Goal: Task Accomplishment & Management: Manage account settings

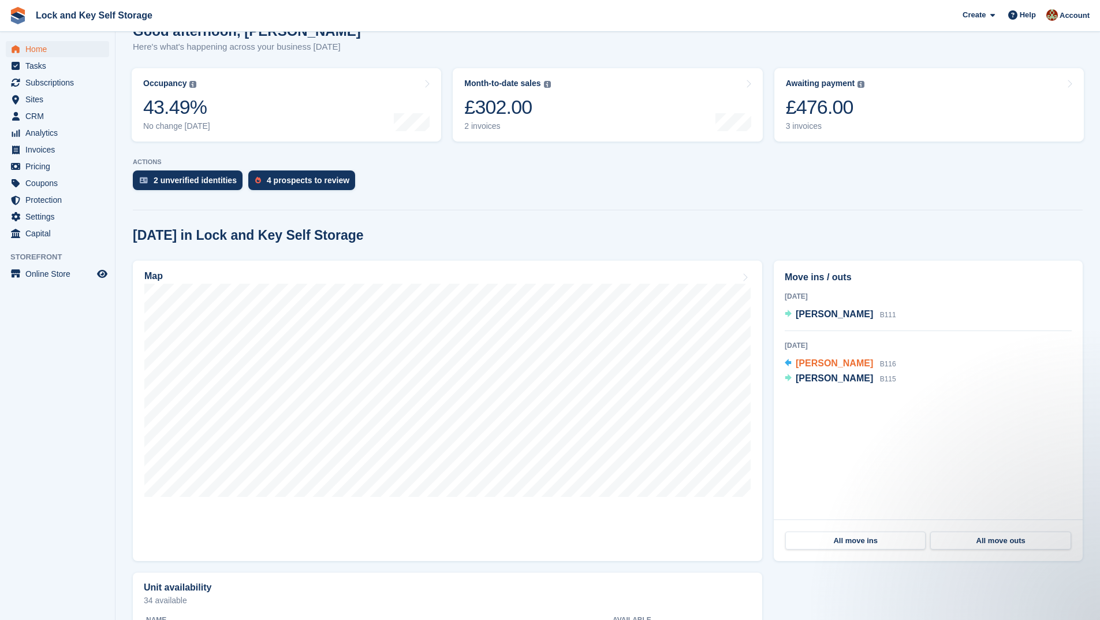
click at [818, 363] on span "[PERSON_NAME]" at bounding box center [834, 363] width 77 height 10
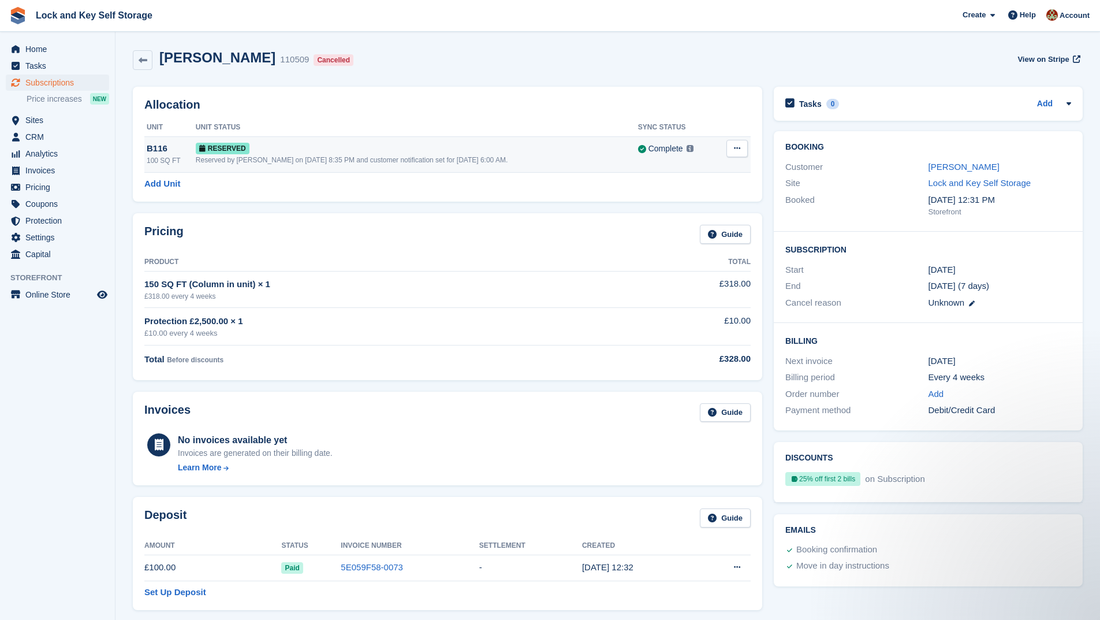
click at [742, 150] on button at bounding box center [736, 148] width 21 height 17
click at [144, 57] on icon at bounding box center [143, 60] width 9 height 9
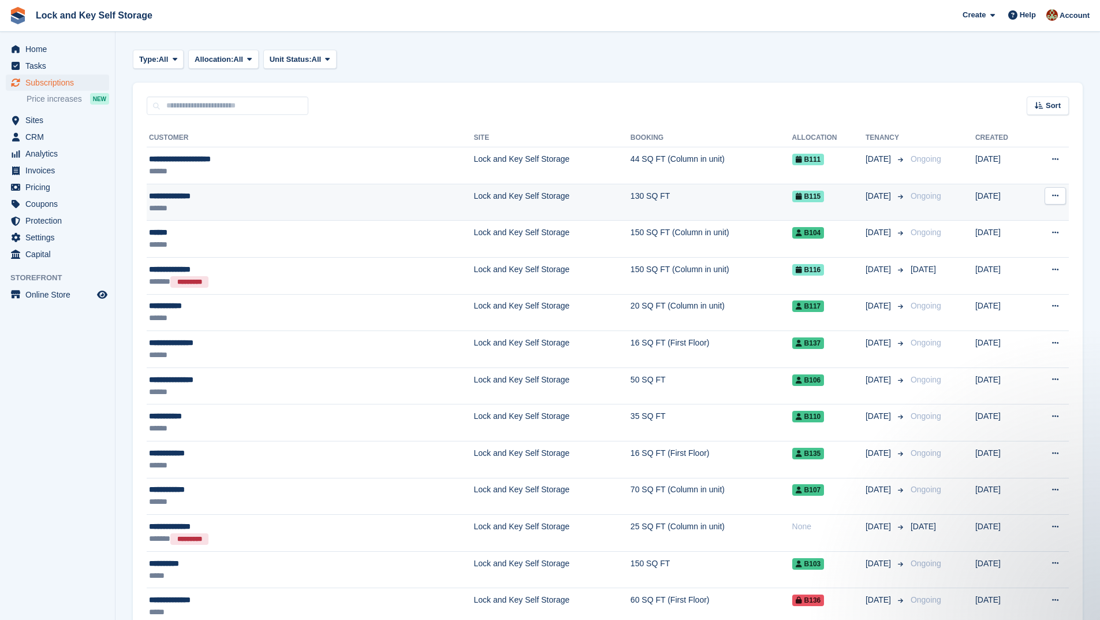
click at [291, 199] on div "**********" at bounding box center [247, 196] width 197 height 12
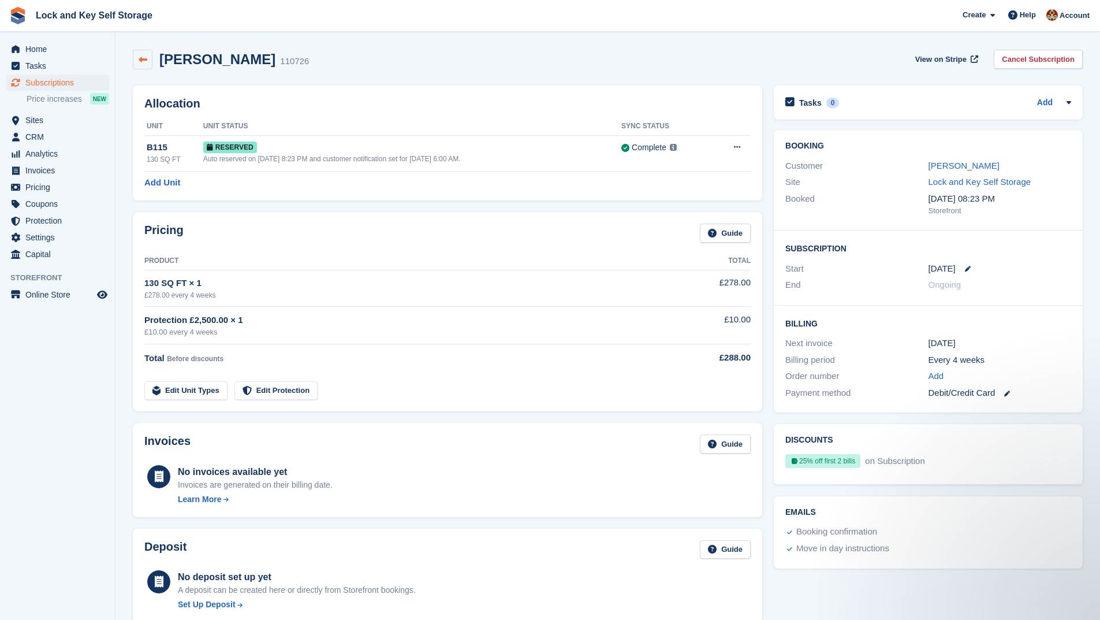
click at [143, 58] on icon at bounding box center [143, 59] width 9 height 9
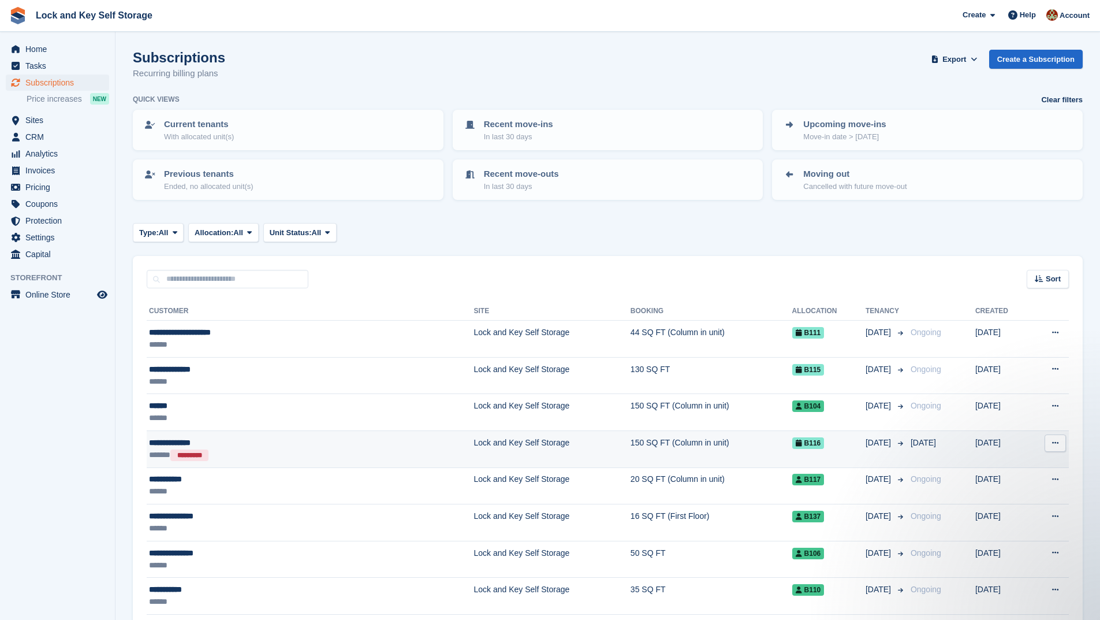
click at [255, 442] on div "**********" at bounding box center [247, 443] width 197 height 12
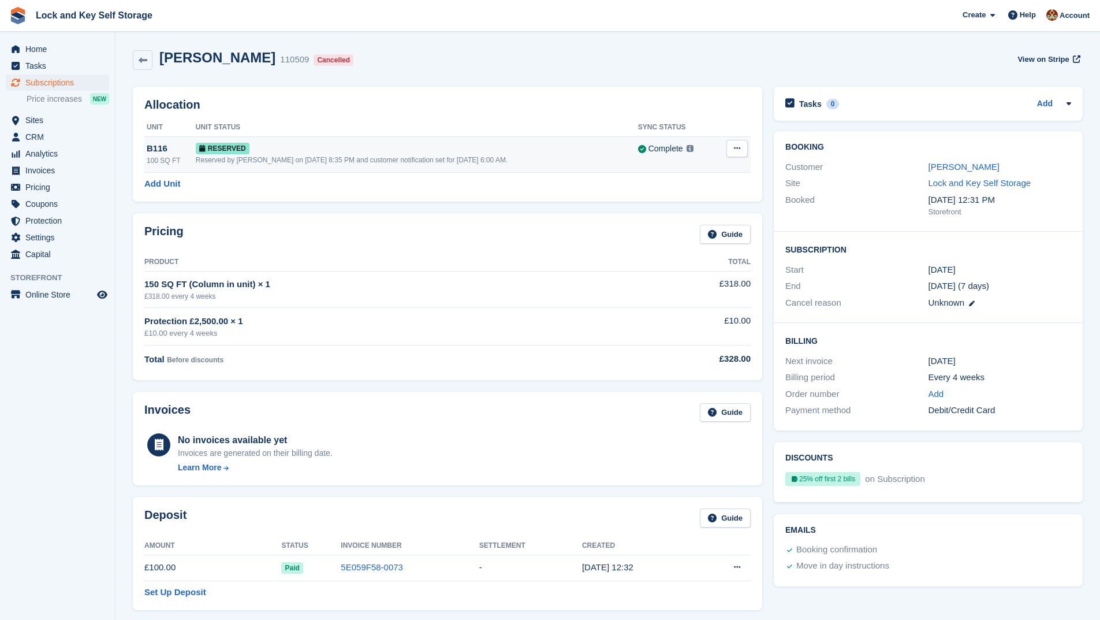
click at [742, 145] on button at bounding box center [736, 148] width 21 height 17
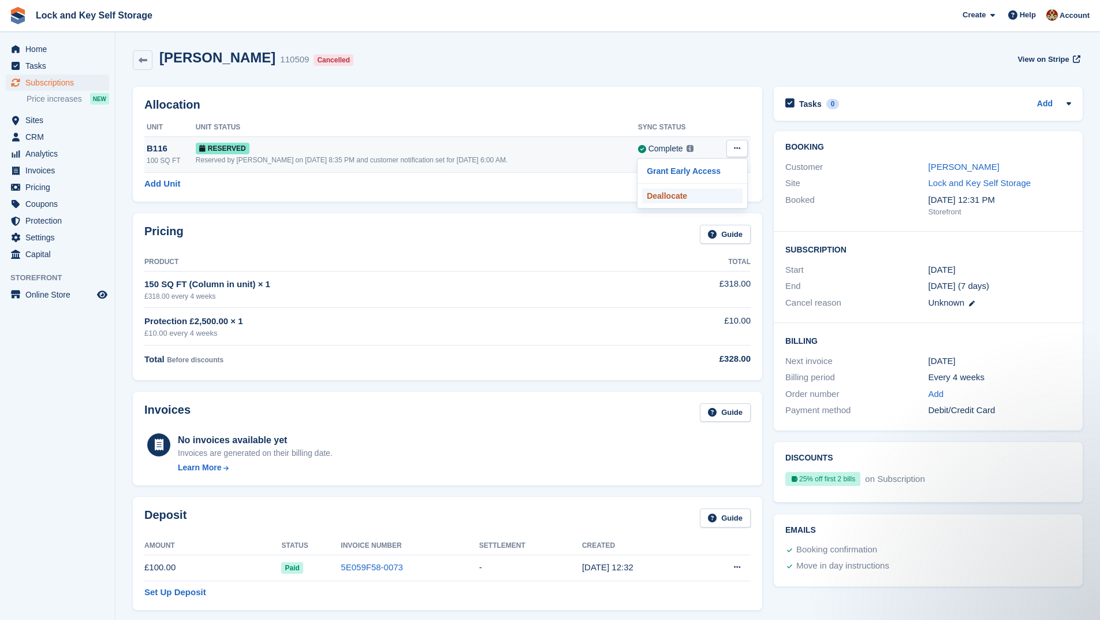
click at [659, 193] on p "Deallocate" at bounding box center [692, 195] width 100 height 15
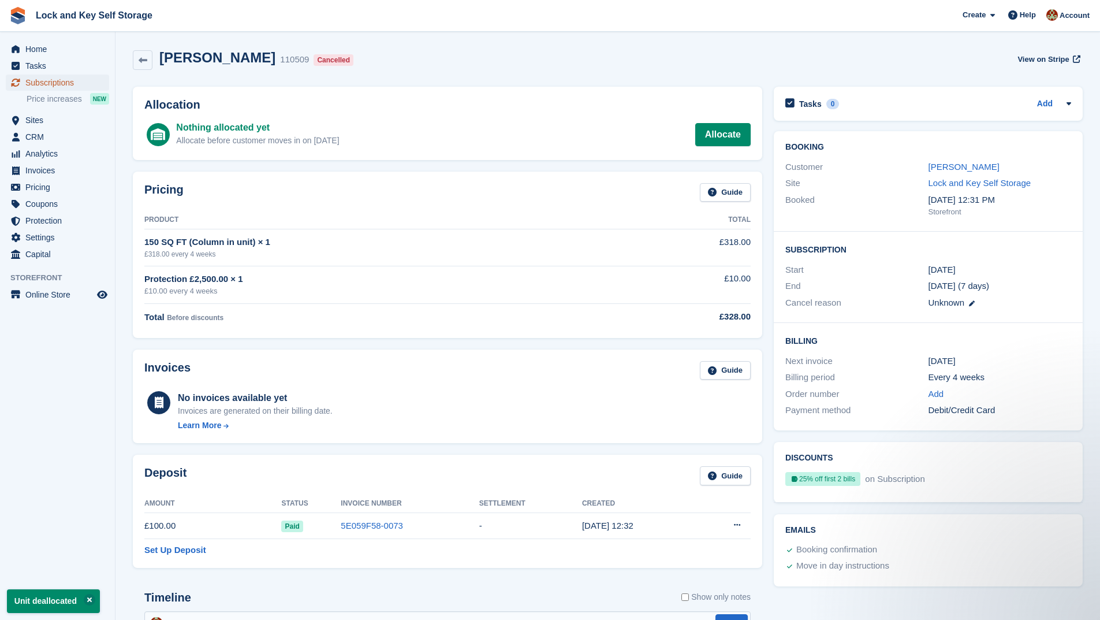
click at [50, 80] on span "Subscriptions" at bounding box center [59, 82] width 69 height 16
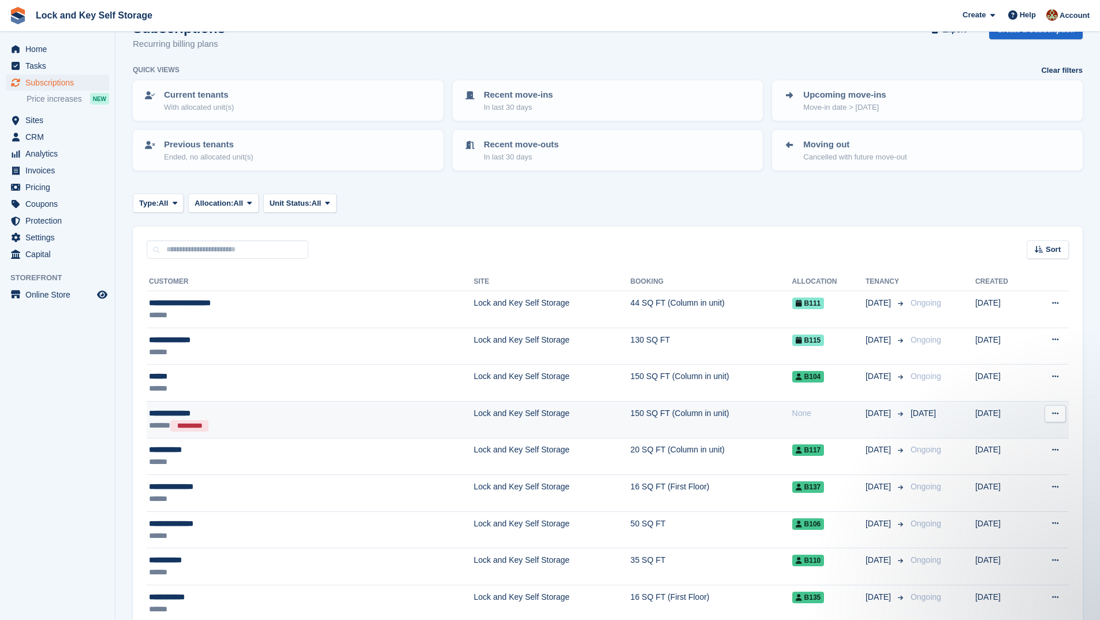
scroll to position [115, 0]
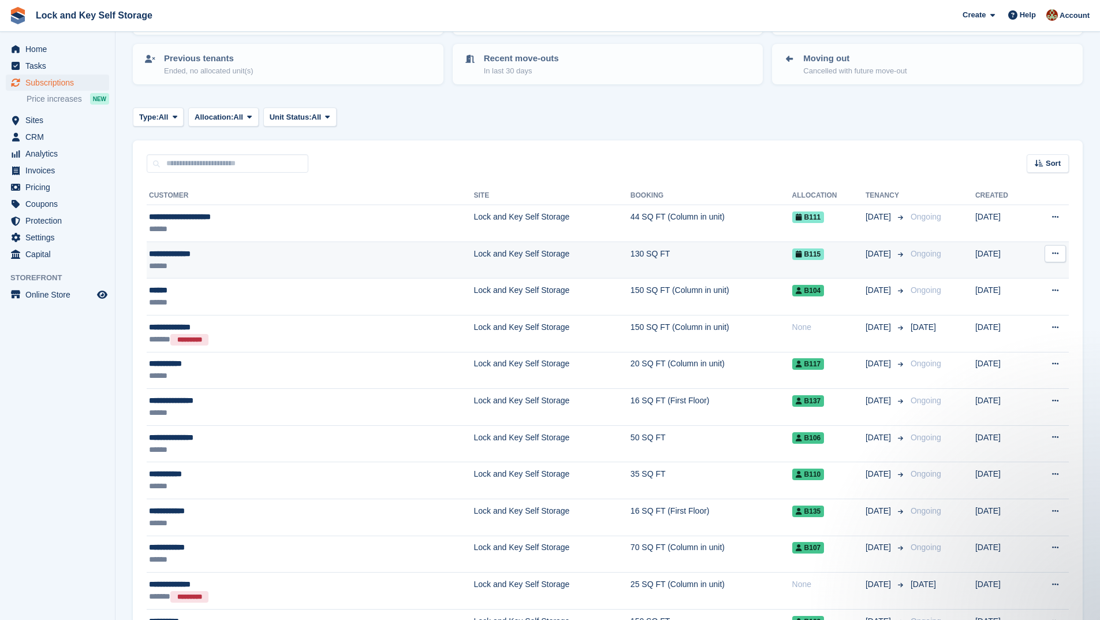
click at [242, 255] on div "**********" at bounding box center [247, 254] width 197 height 12
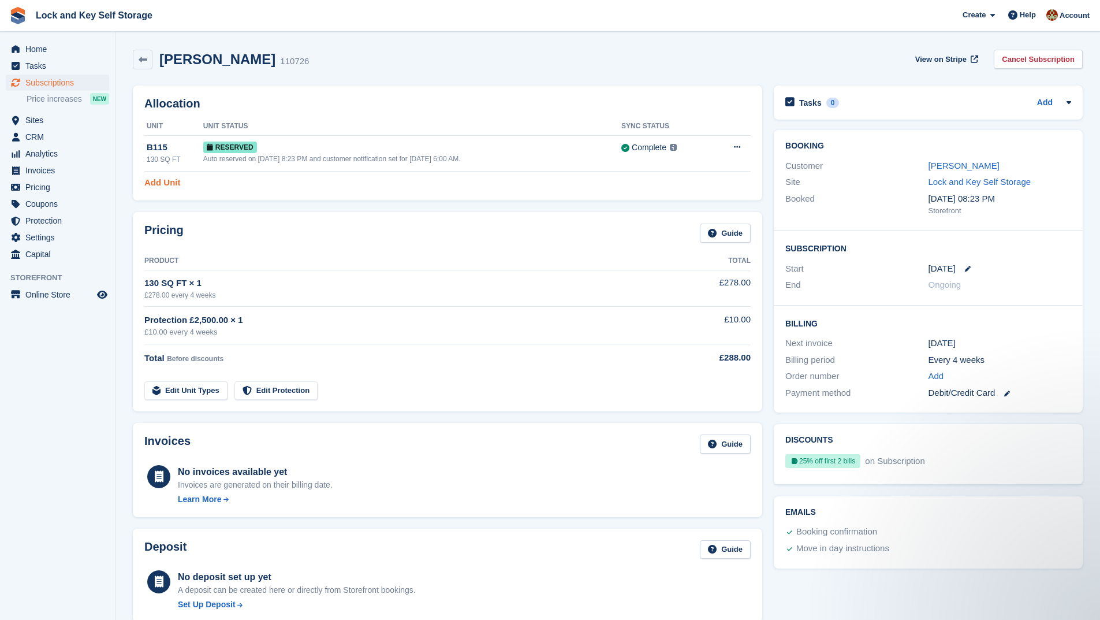
click at [174, 182] on link "Add Unit" at bounding box center [162, 182] width 36 height 13
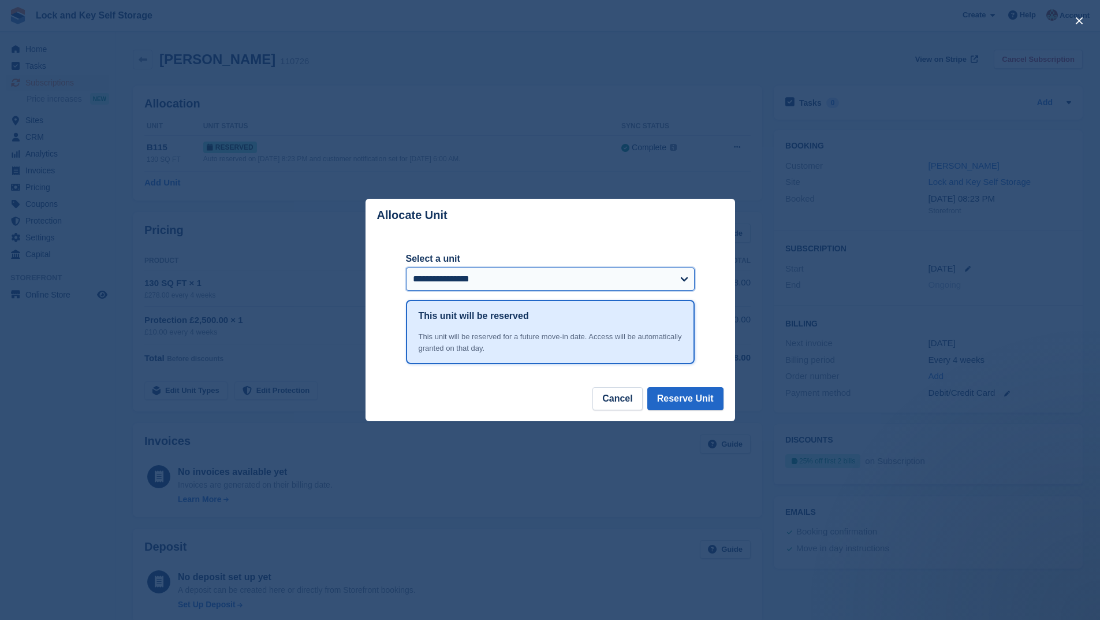
click at [680, 276] on select "**********" at bounding box center [550, 278] width 289 height 23
select select "******"
click at [406, 269] on select "**********" at bounding box center [550, 278] width 289 height 23
click at [670, 396] on button "Reserve Unit" at bounding box center [685, 398] width 76 height 23
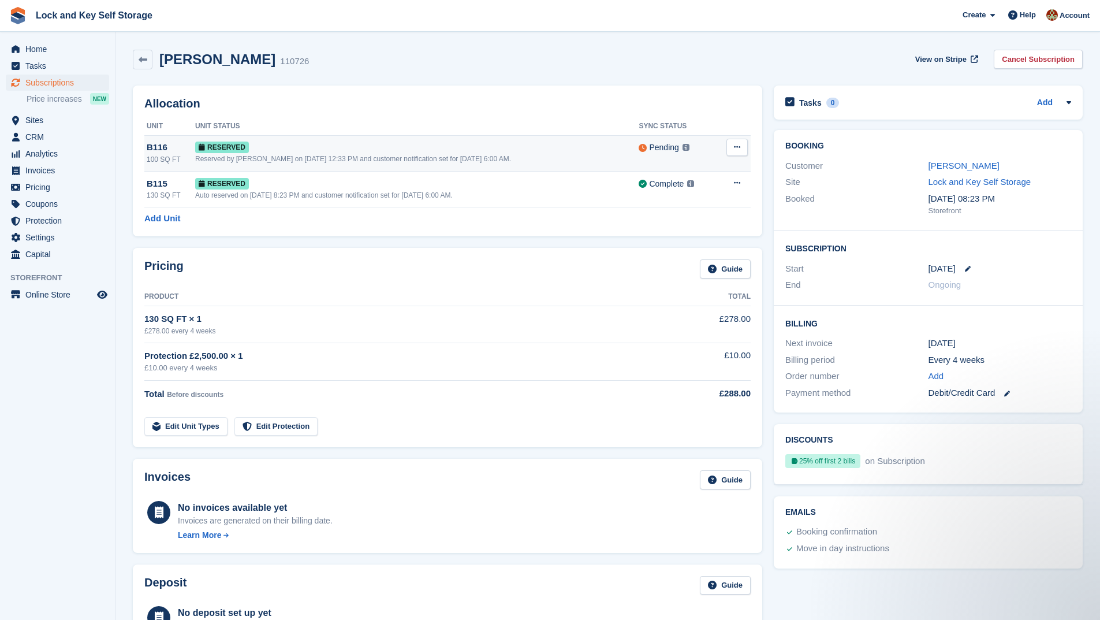
click at [734, 144] on icon at bounding box center [737, 147] width 6 height 8
click at [527, 206] on td "Reserved Auto reserved on [DATE] 8:23 PM and customer notification set for [DAT…" at bounding box center [417, 189] width 444 height 36
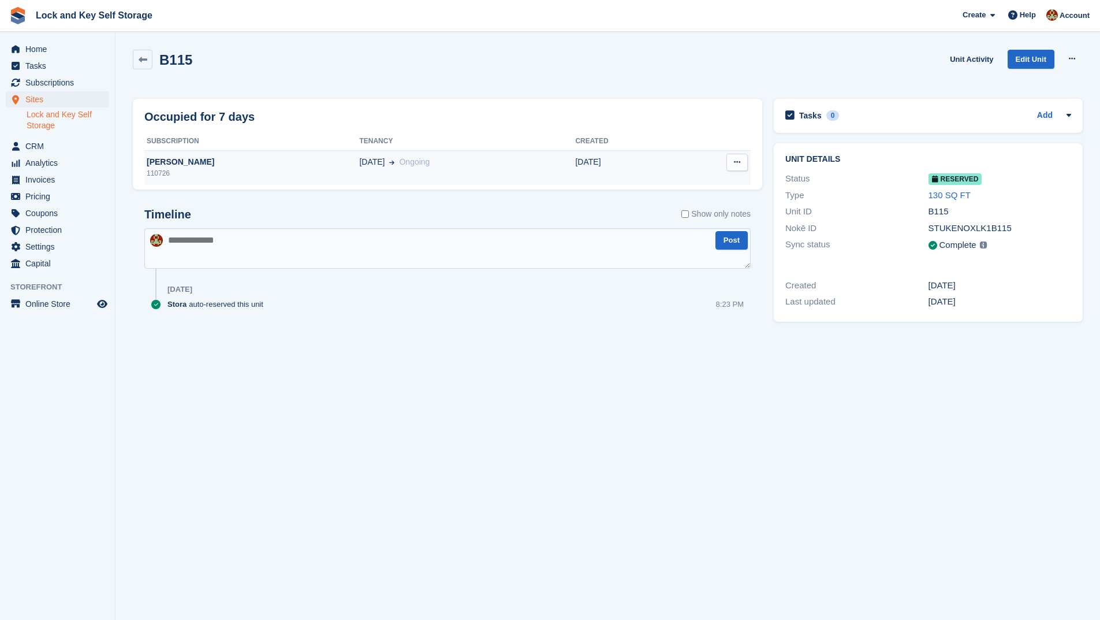
click at [733, 161] on button at bounding box center [736, 162] width 21 height 17
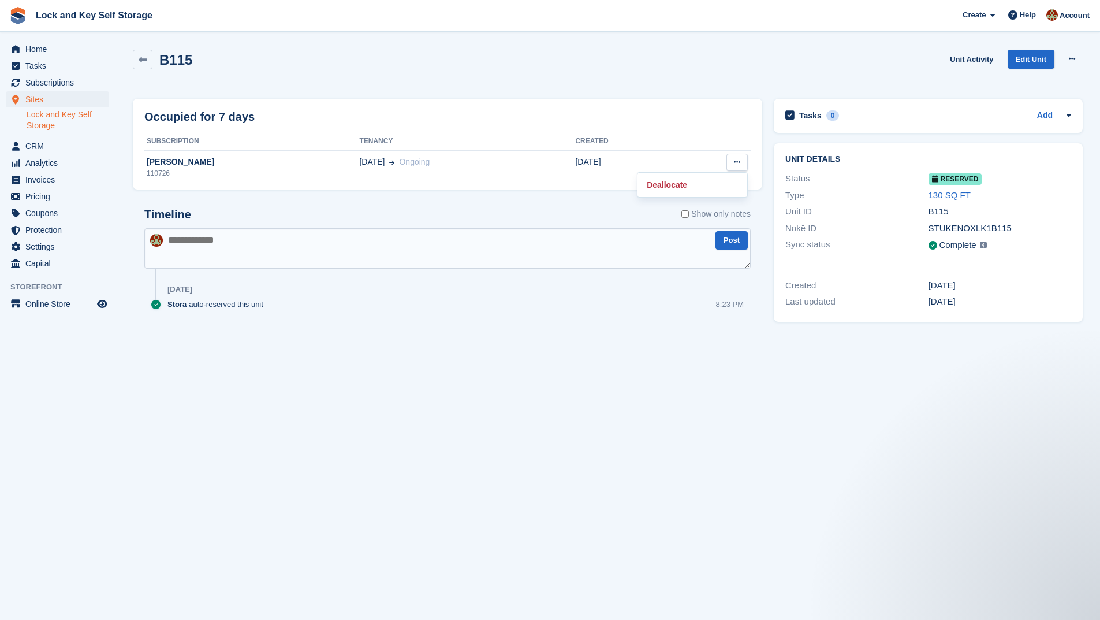
click at [539, 216] on div "Timeline Show only notes" at bounding box center [447, 218] width 606 height 20
click at [144, 58] on icon at bounding box center [143, 59] width 9 height 9
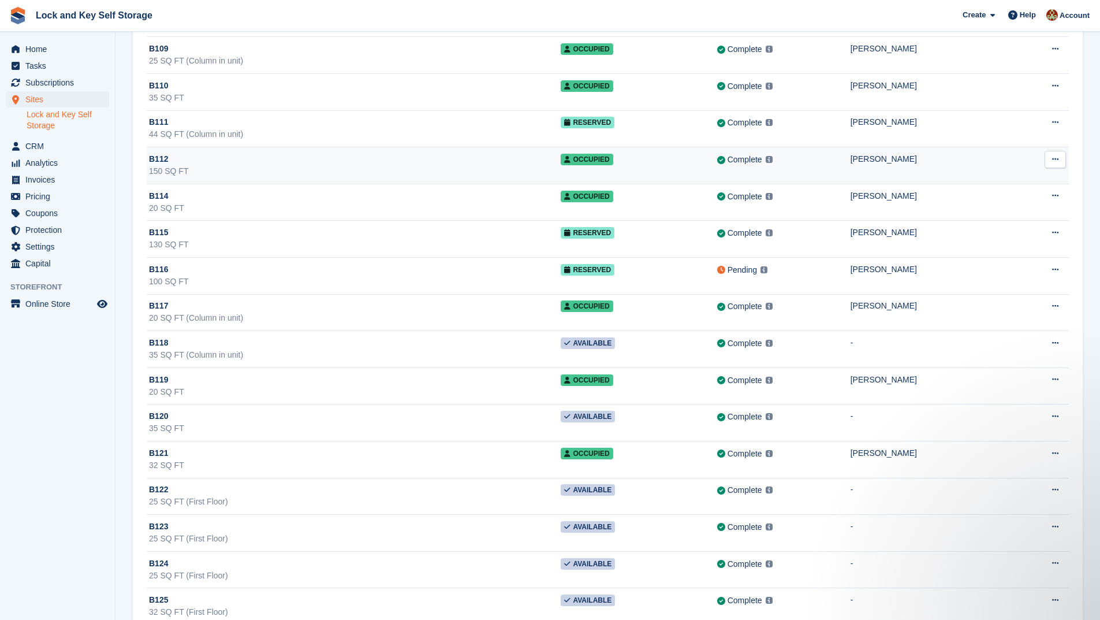
scroll to position [404, 0]
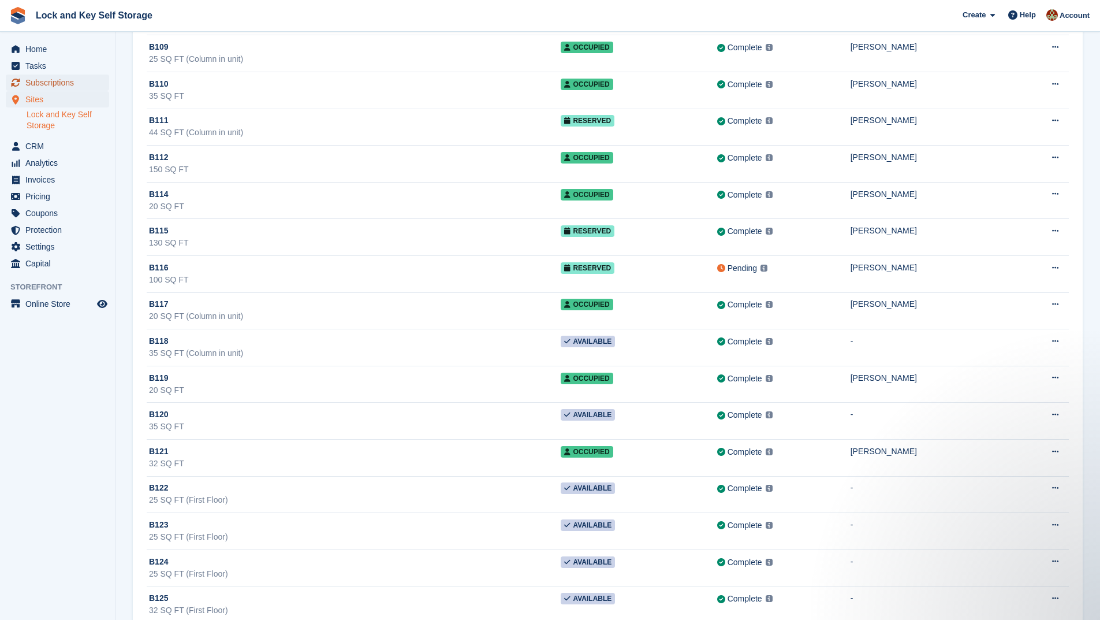
click at [69, 80] on span "Subscriptions" at bounding box center [59, 82] width 69 height 16
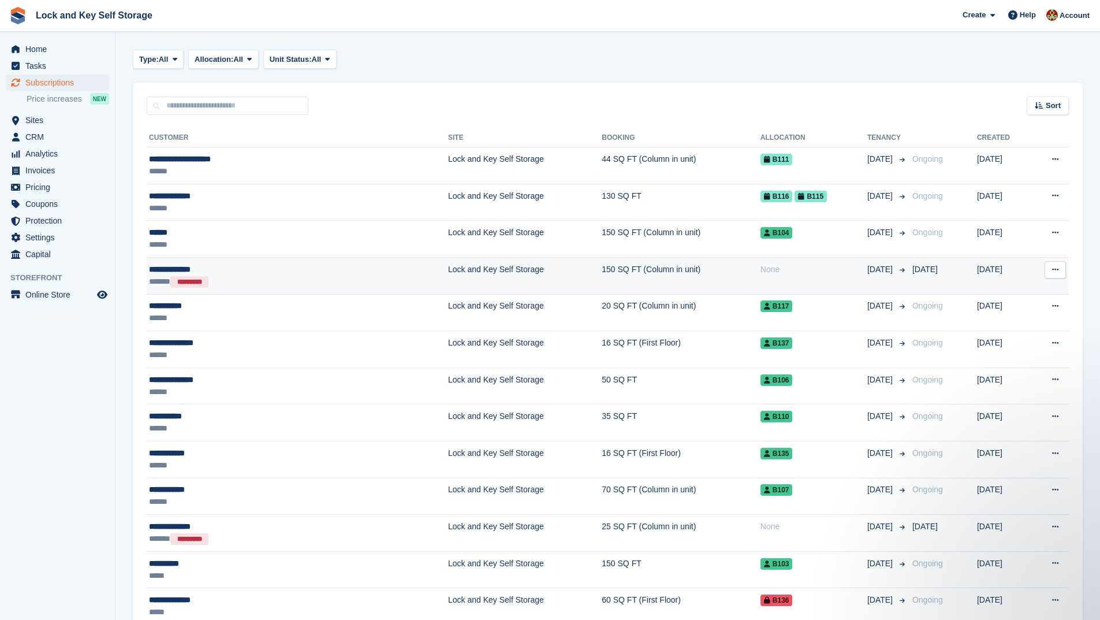
drag, startPoint x: 281, startPoint y: 277, endPoint x: 1053, endPoint y: 271, distance: 772.7
click at [1053, 271] on icon at bounding box center [1055, 270] width 6 height 8
click at [1007, 291] on p "View customer" at bounding box center [1010, 292] width 100 height 15
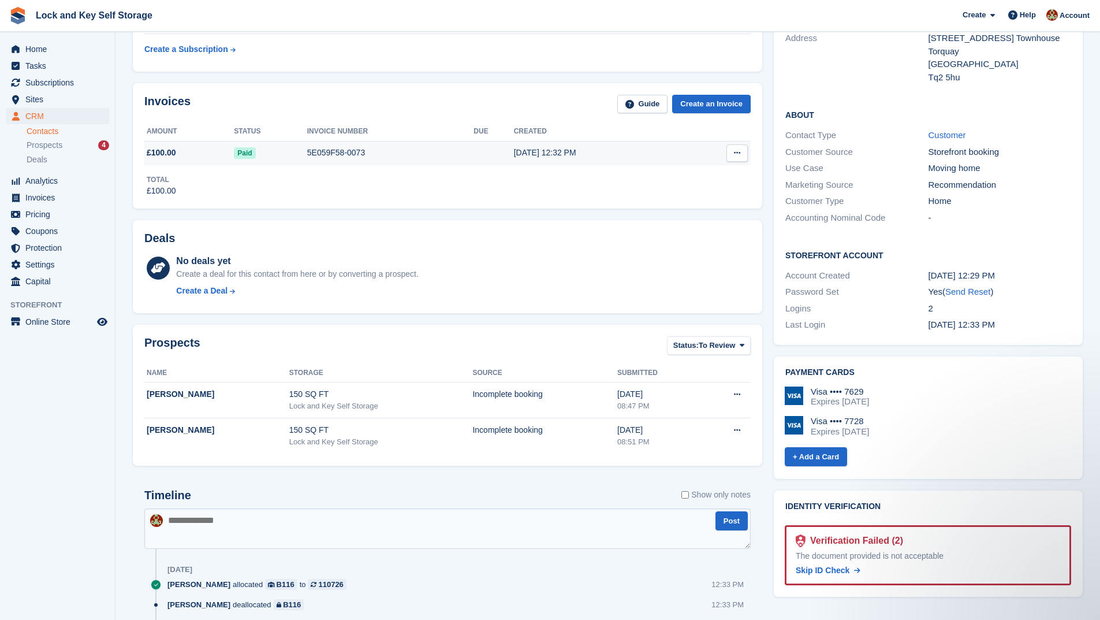
click at [736, 151] on icon at bounding box center [737, 153] width 6 height 8
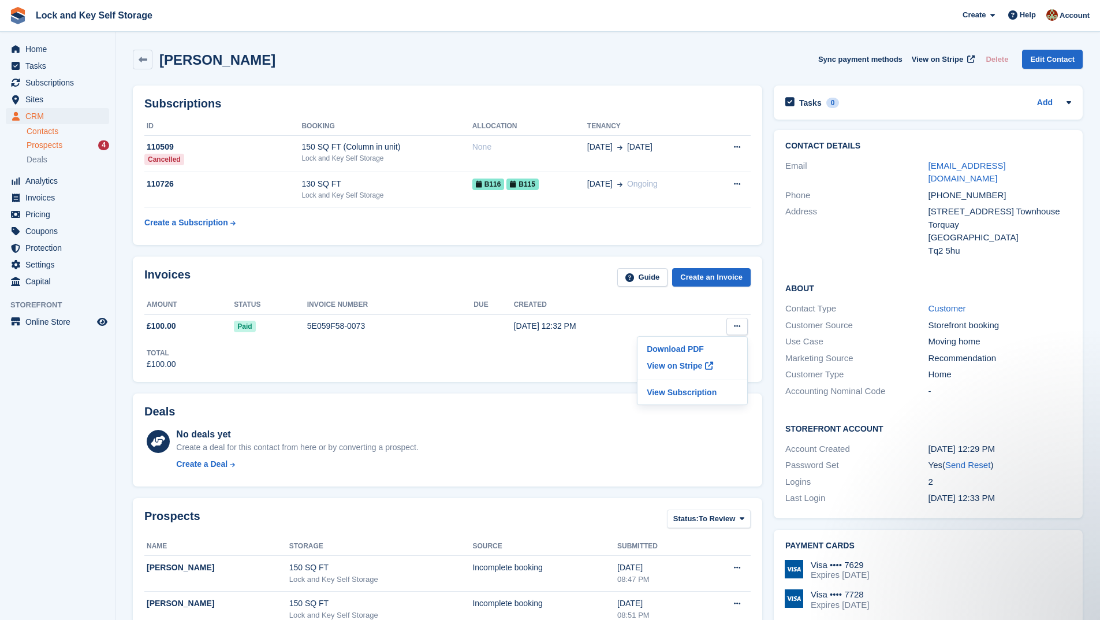
click at [64, 142] on div "Prospects 4" at bounding box center [68, 145] width 83 height 11
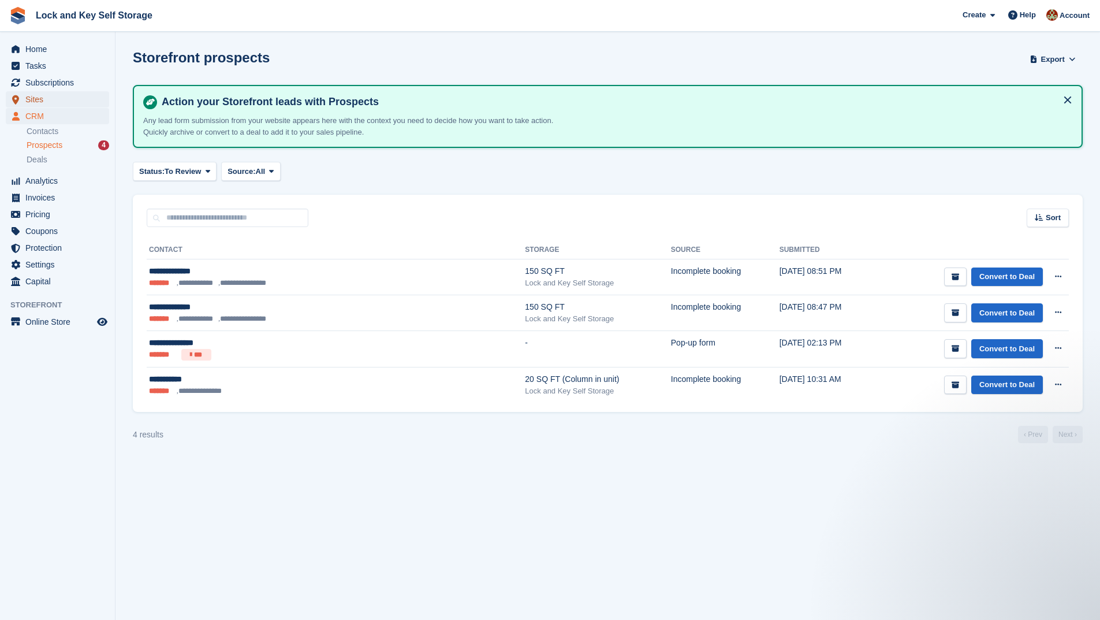
click at [57, 97] on span "Sites" at bounding box center [59, 99] width 69 height 16
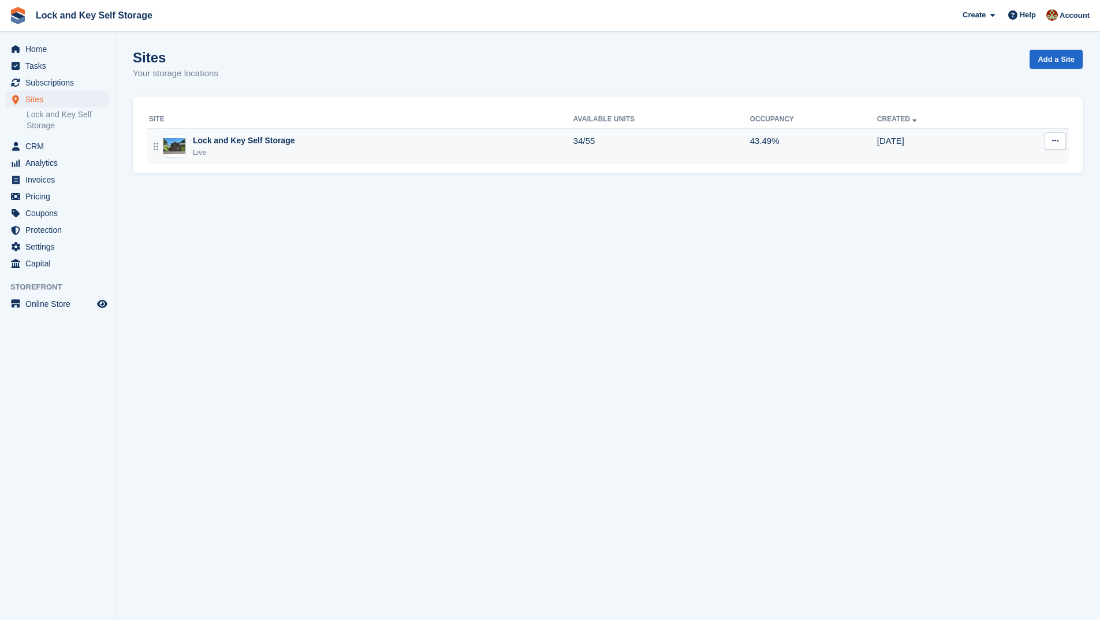
click at [176, 138] on img at bounding box center [174, 146] width 22 height 16
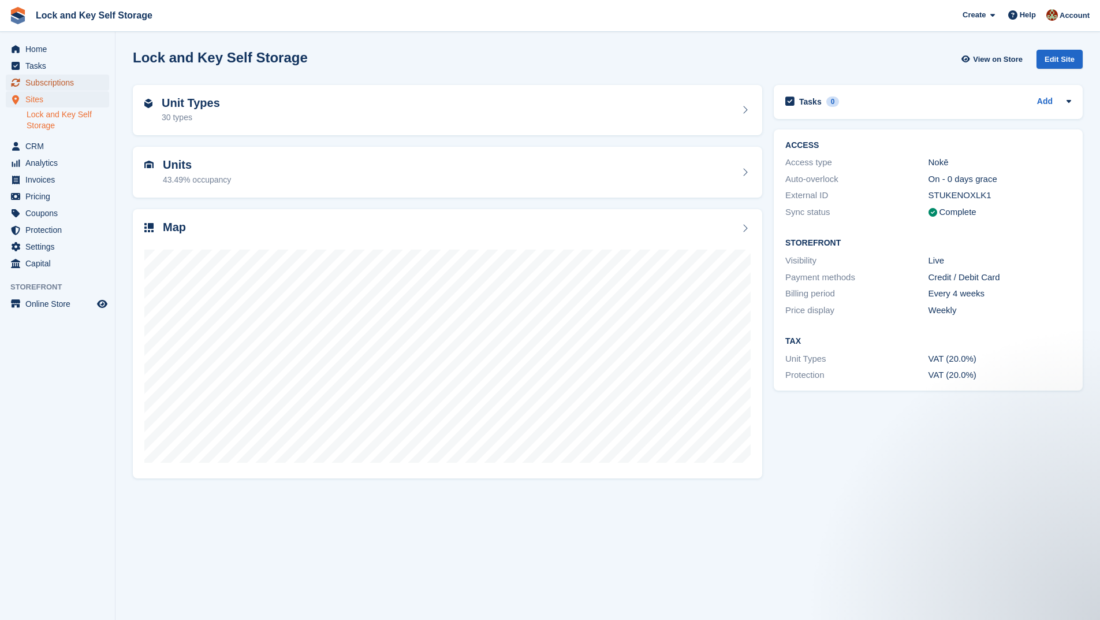
click at [49, 84] on span "Subscriptions" at bounding box center [59, 82] width 69 height 16
